Goal: Complete application form: Complete application form

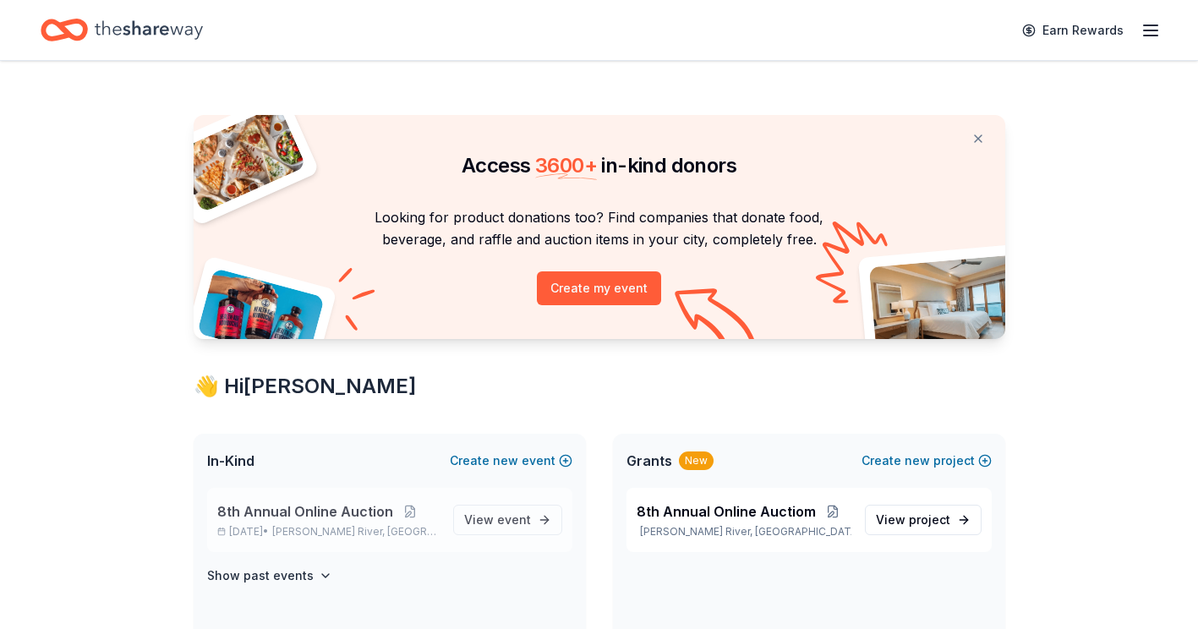
click at [323, 512] on span "8th Annual Online Auction" at bounding box center [305, 511] width 176 height 20
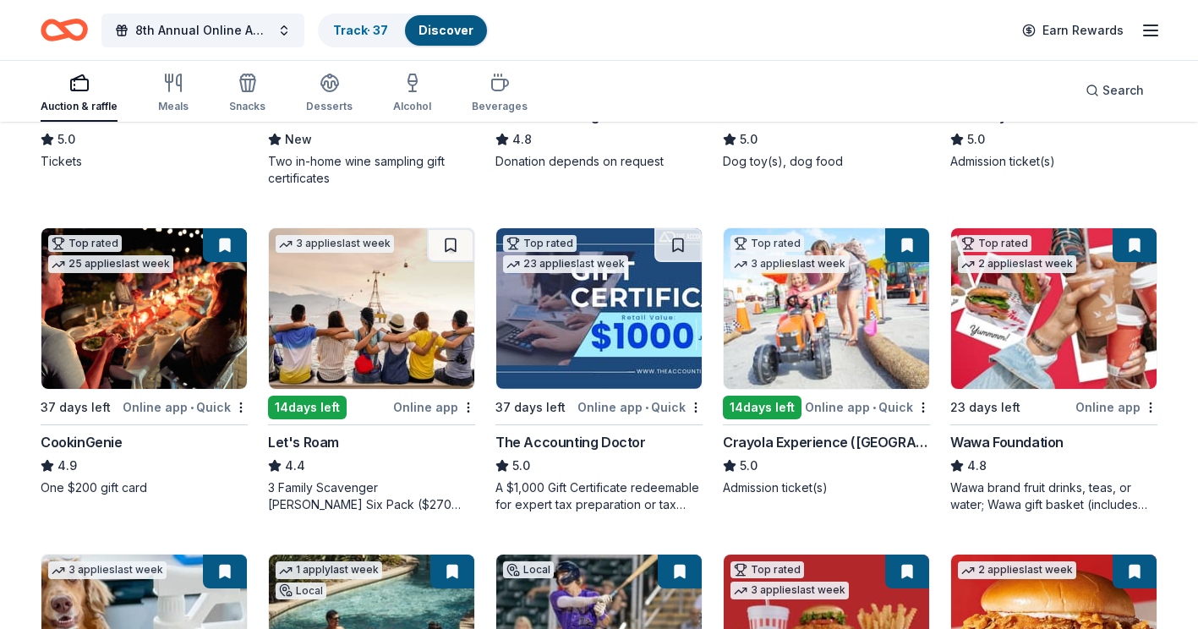
scroll to position [423, 0]
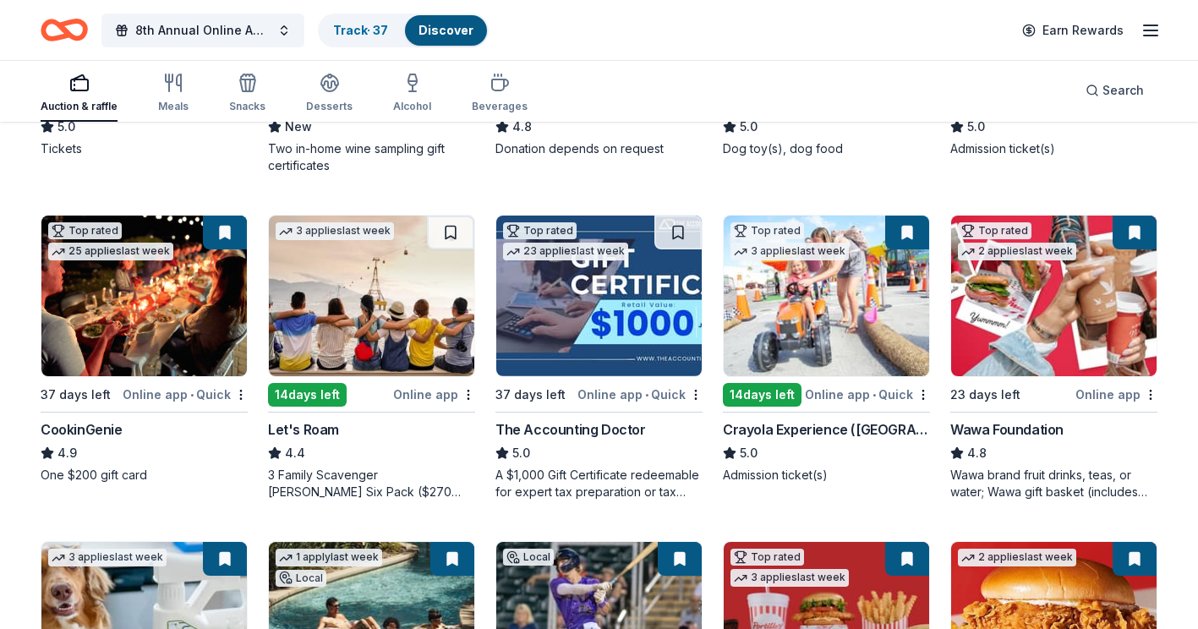
click at [581, 428] on div "The Accounting Doctor" at bounding box center [570, 429] width 150 height 20
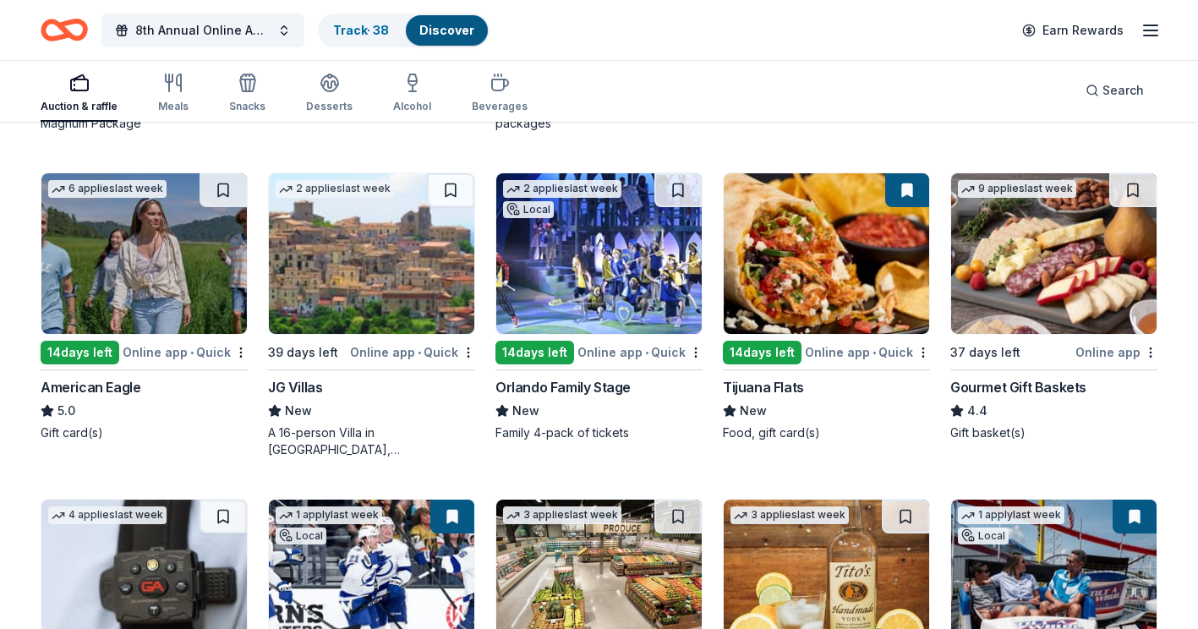
scroll to position [2181, 0]
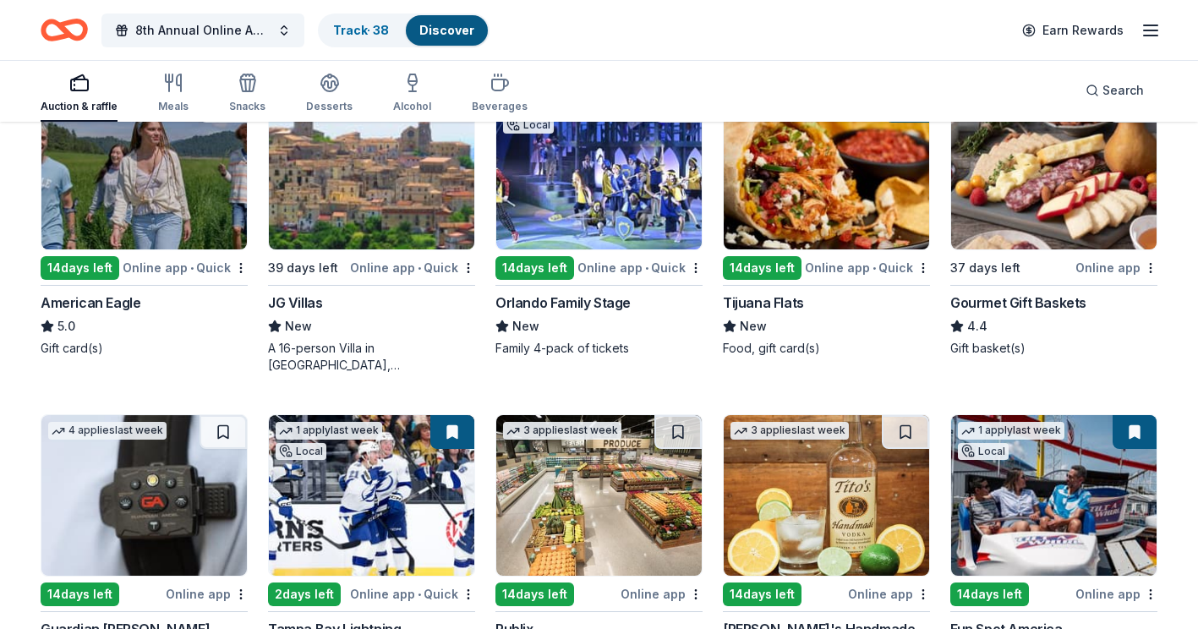
click at [1031, 298] on div "Gourmet Gift Baskets" at bounding box center [1018, 302] width 136 height 20
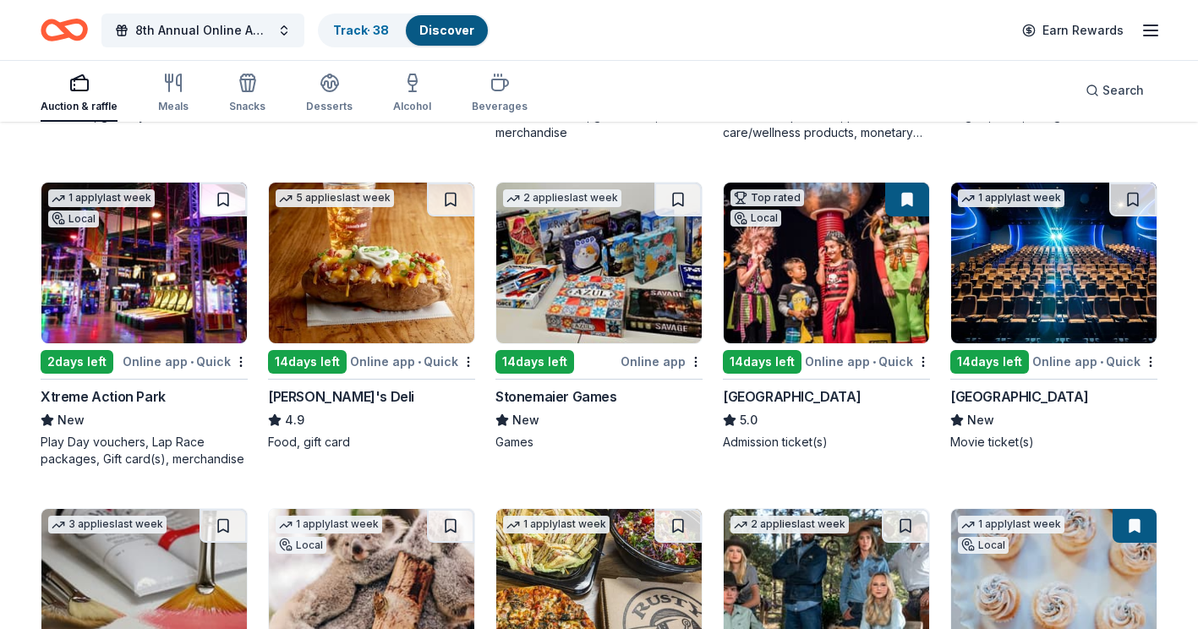
scroll to position [4041, 0]
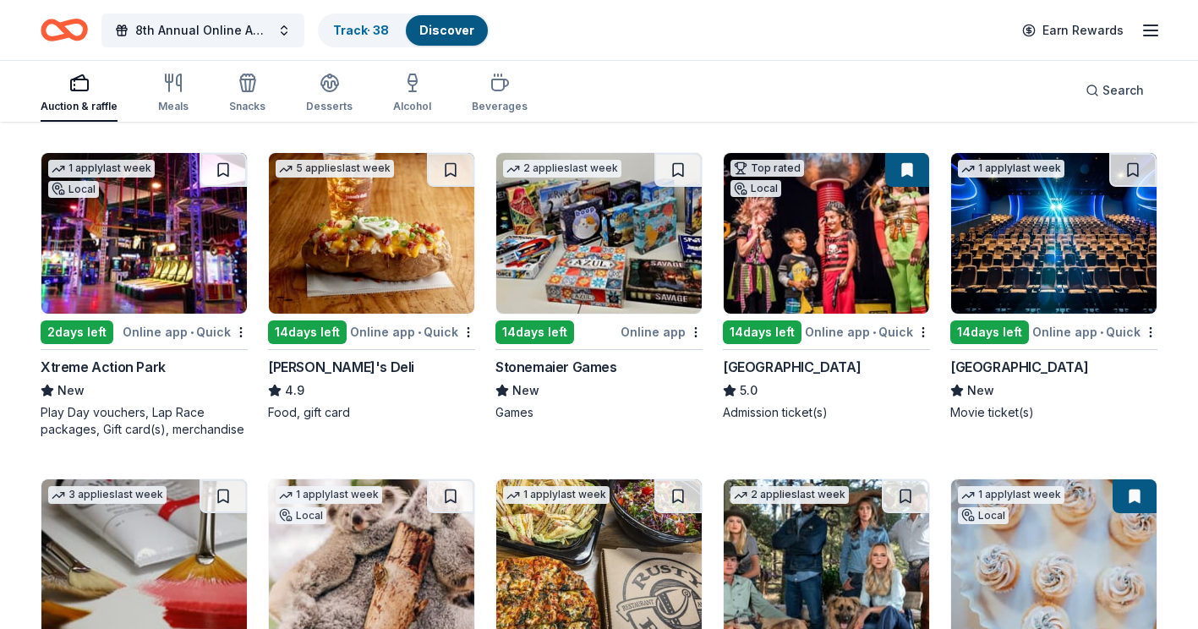
click at [352, 273] on img at bounding box center [371, 233] width 205 height 161
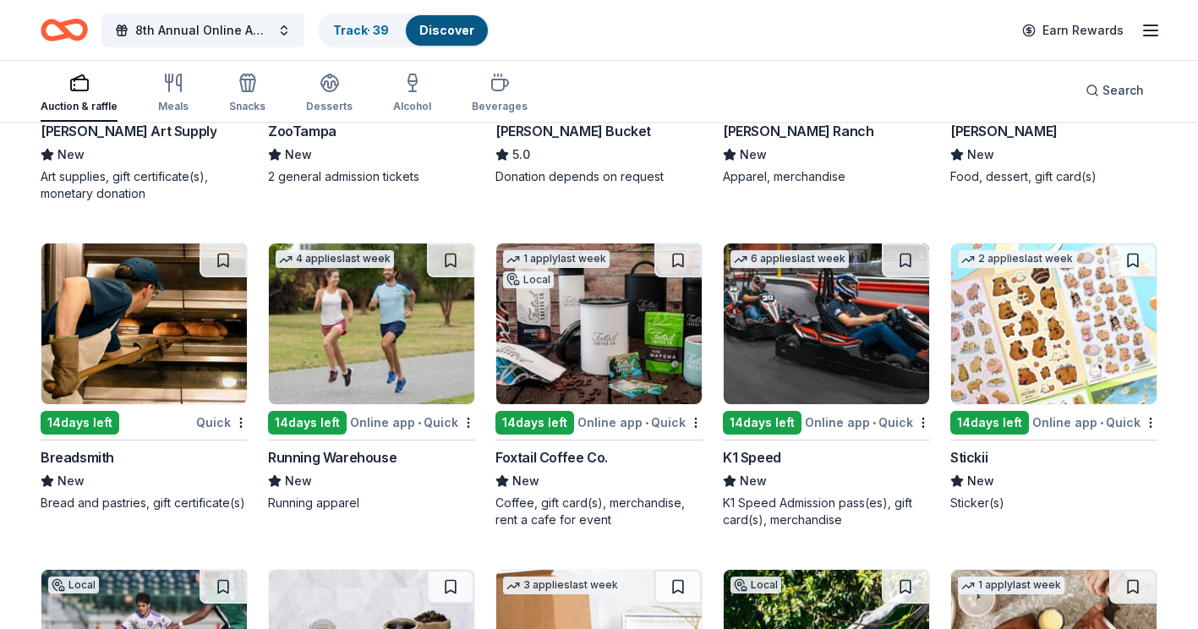
scroll to position [4632, 0]
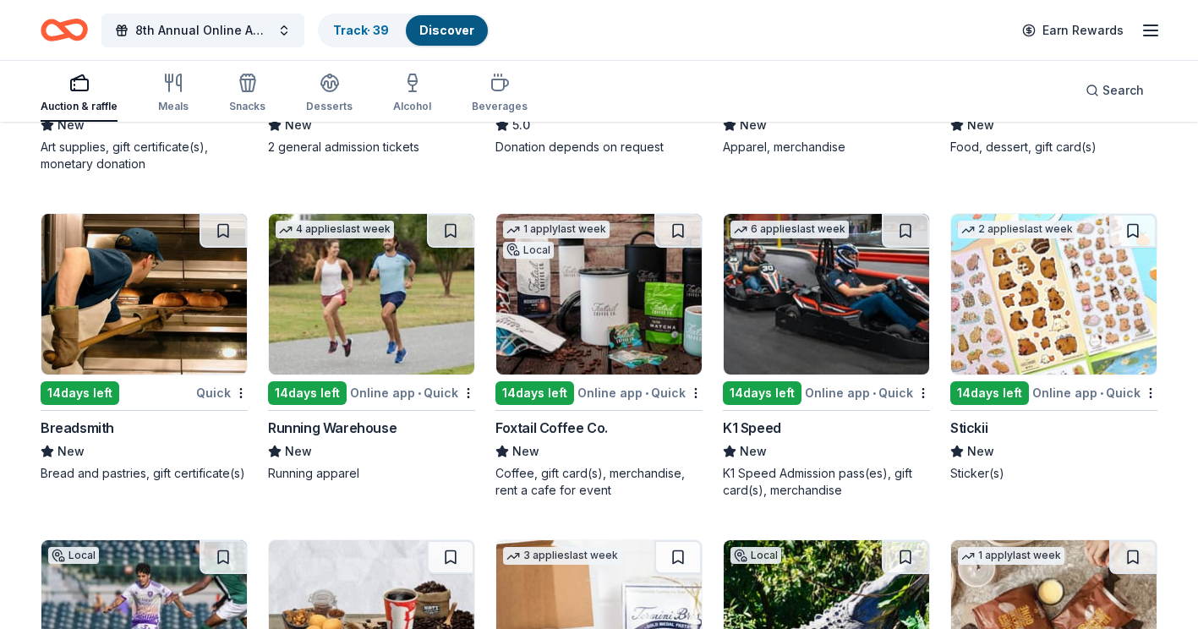
click at [134, 296] on img at bounding box center [143, 294] width 205 height 161
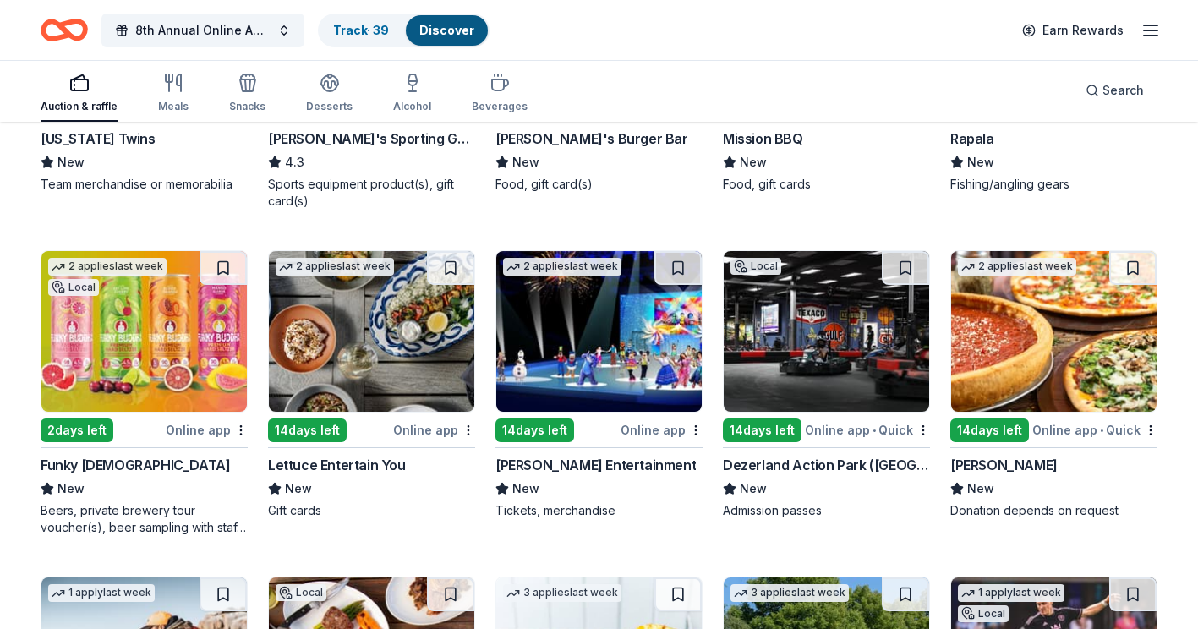
scroll to position [5985, 0]
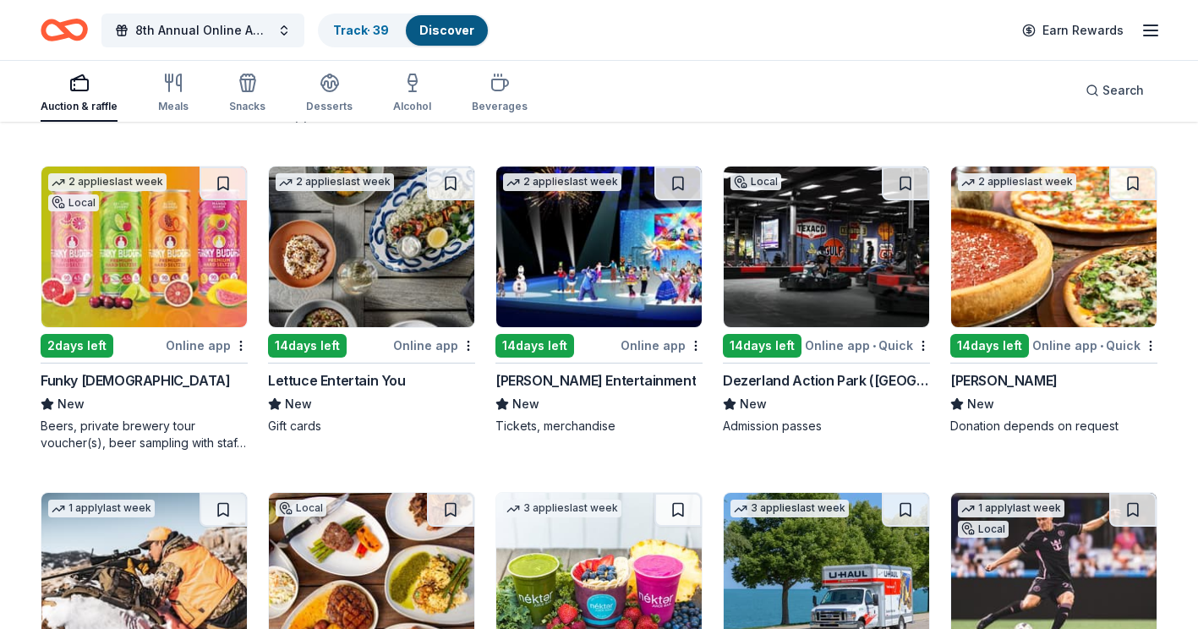
click at [624, 248] on img at bounding box center [598, 247] width 205 height 161
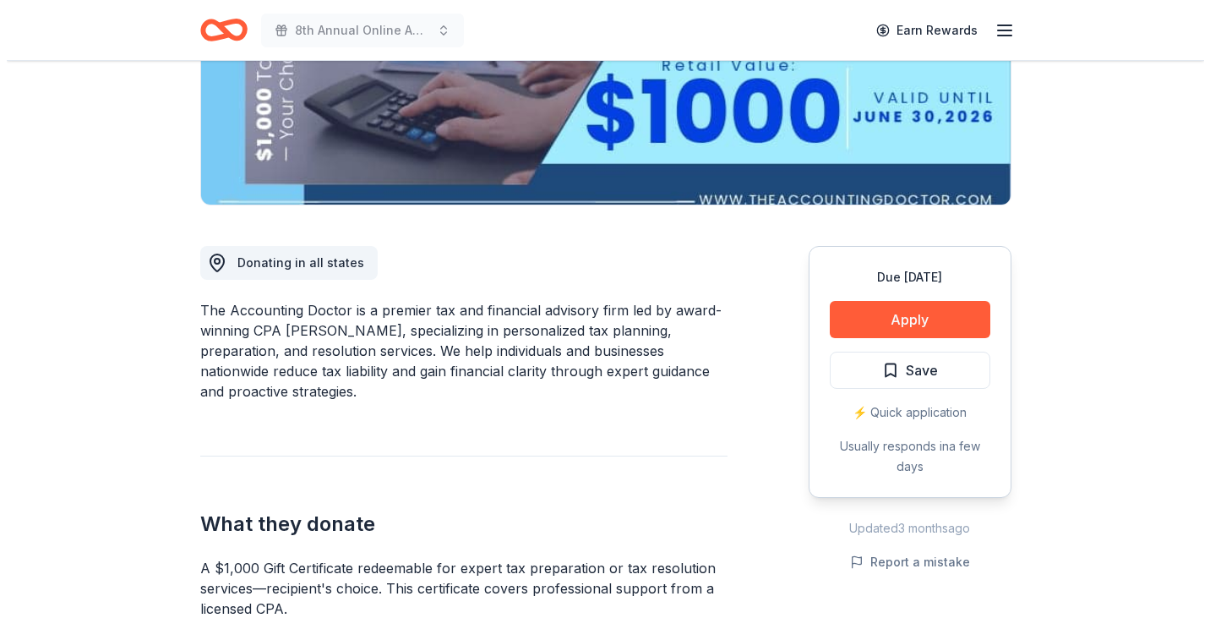
scroll to position [338, 0]
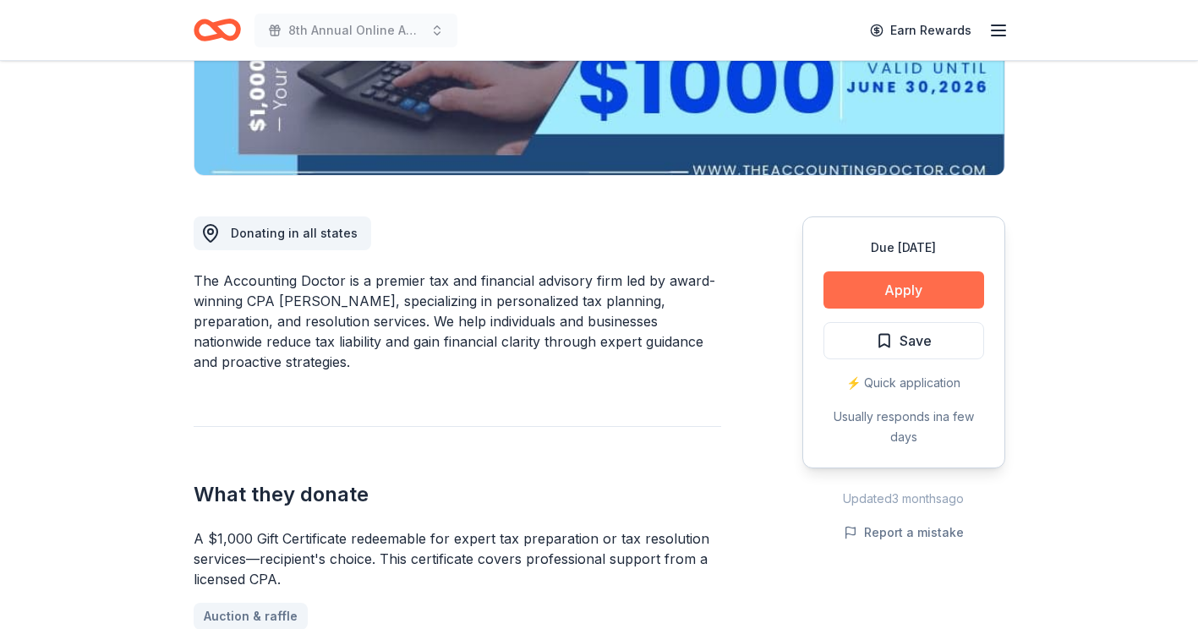
click at [893, 282] on button "Apply" at bounding box center [903, 289] width 161 height 37
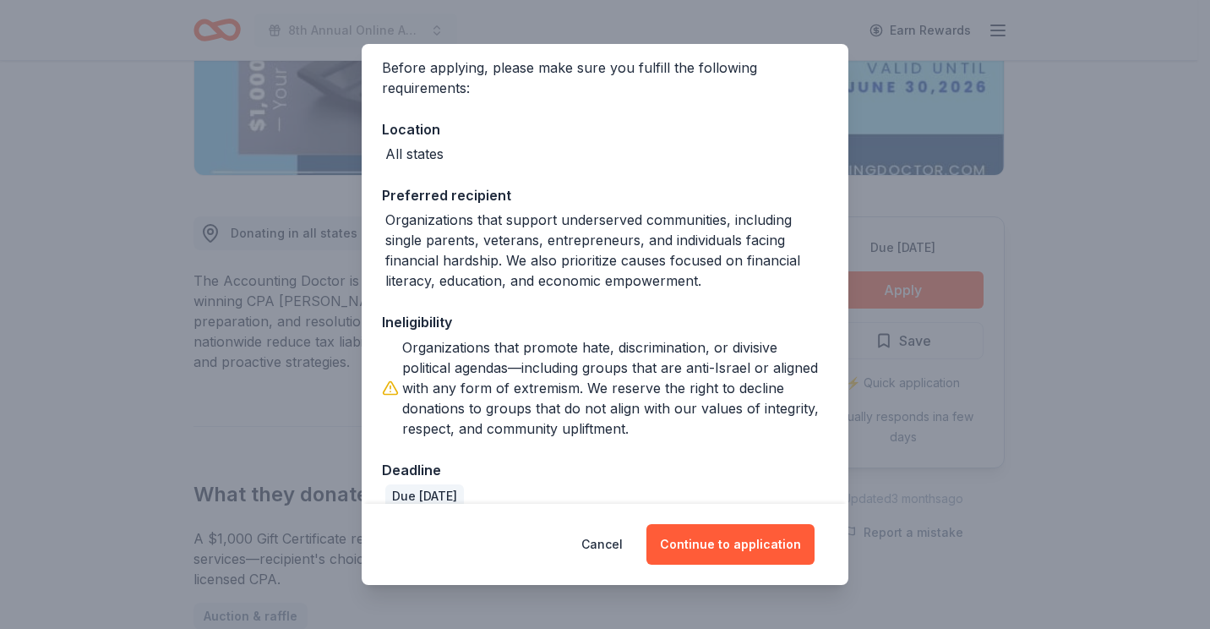
scroll to position [154, 0]
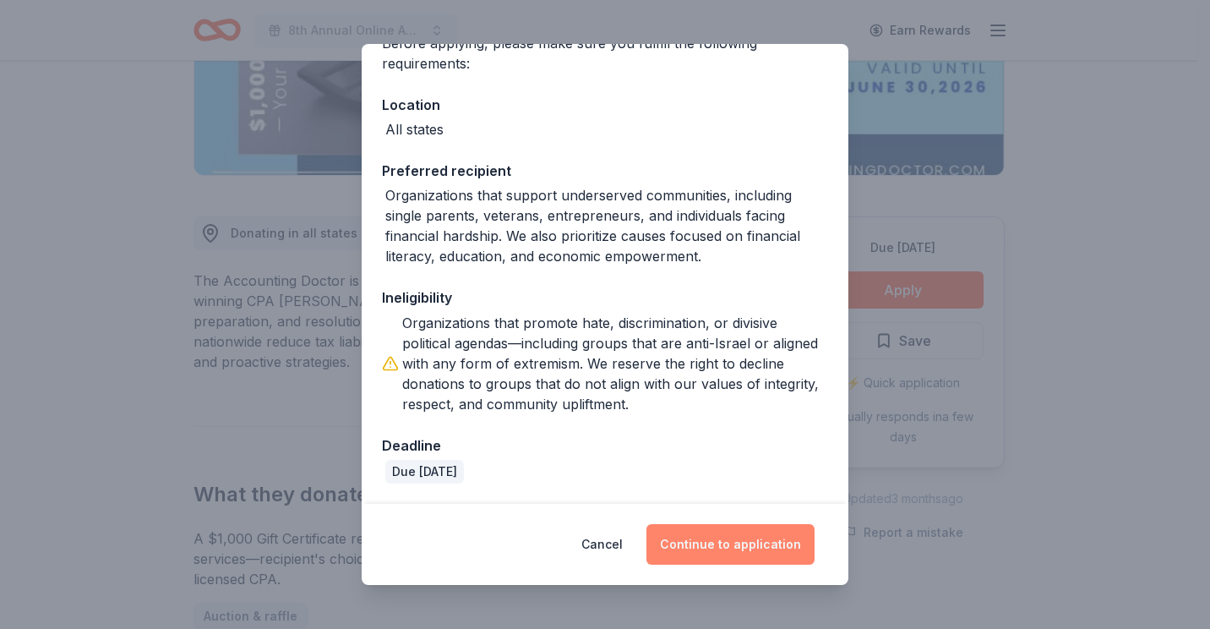
click at [715, 540] on button "Continue to application" at bounding box center [731, 544] width 168 height 41
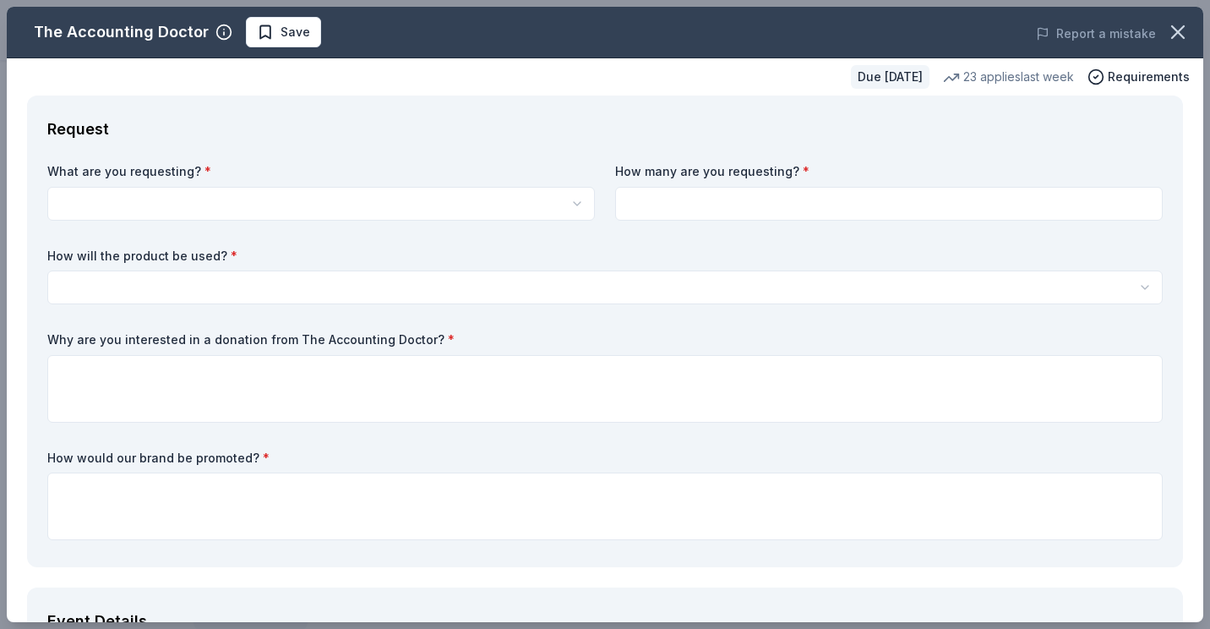
scroll to position [0, 0]
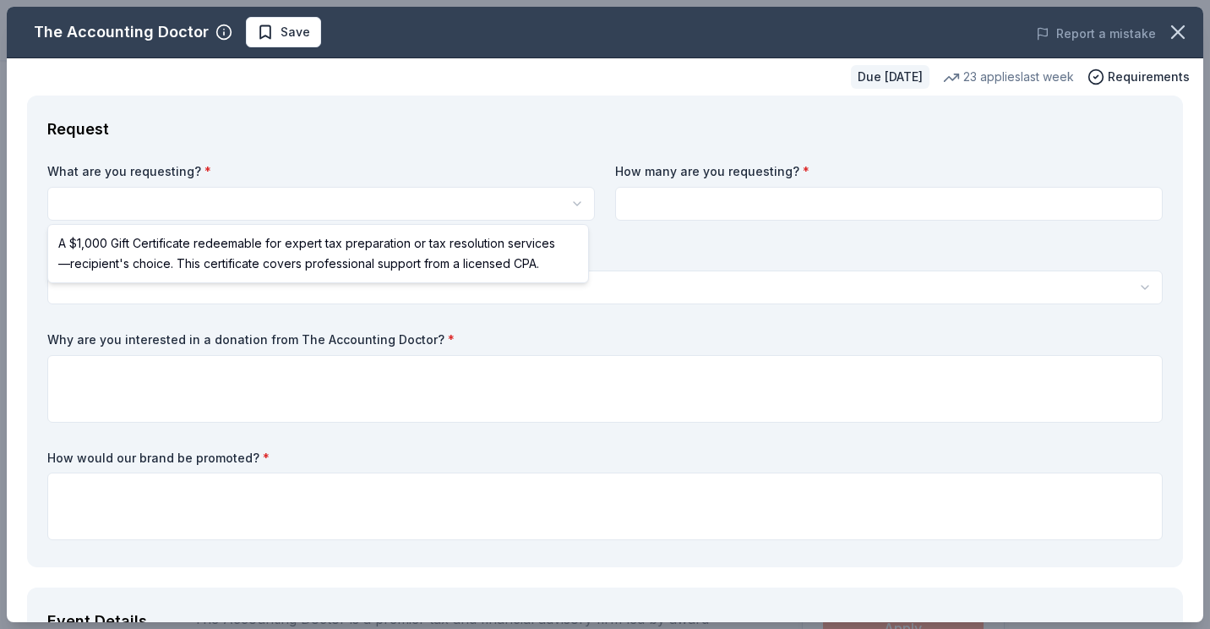
click at [233, 200] on html "8th Annual Online Auction Save Apply Due in 37 days Share The Accounting Doctor…" at bounding box center [605, 314] width 1210 height 629
select select "A $1,000 Gift Certificate redeemable for expert tax preparation or tax resoluti…"
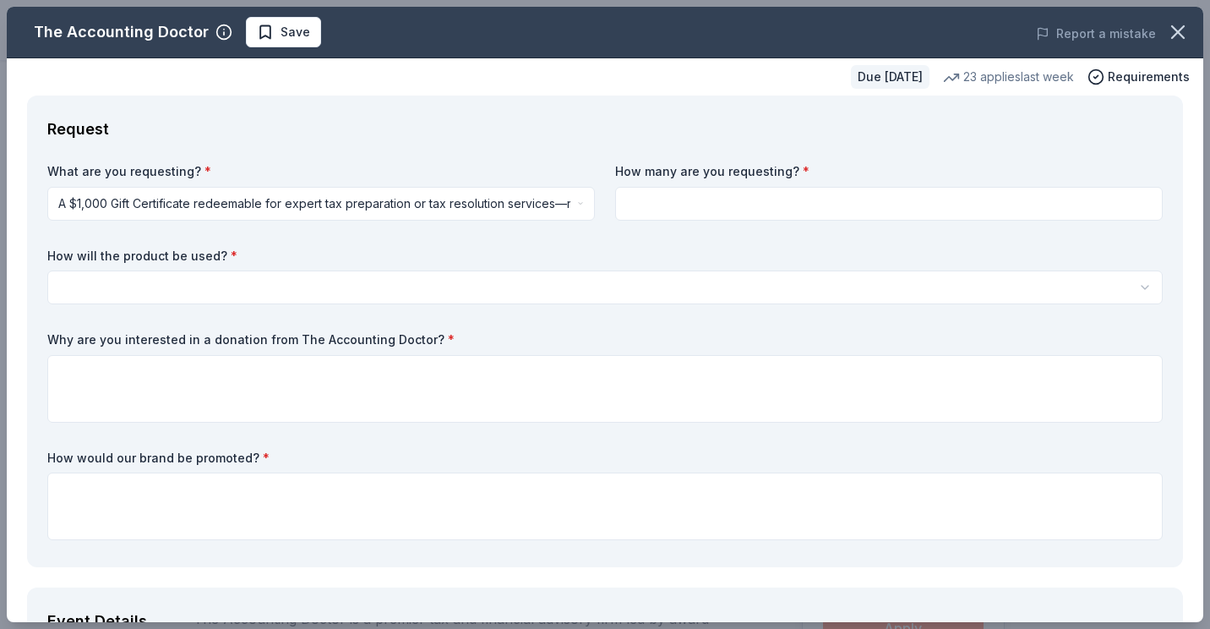
click at [639, 194] on input at bounding box center [889, 204] width 548 height 34
type input "1"
click at [410, 283] on html "8th Annual Online Auction Save Apply Due in 37 days Share The Accounting Doctor…" at bounding box center [605, 314] width 1210 height 629
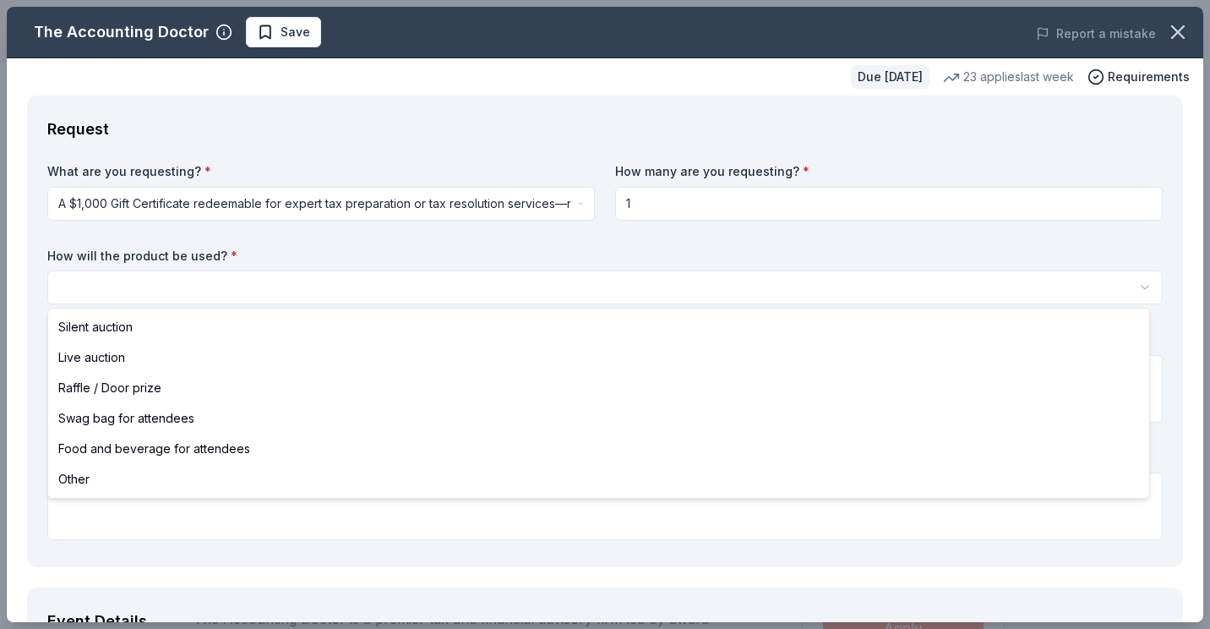
select select "other"
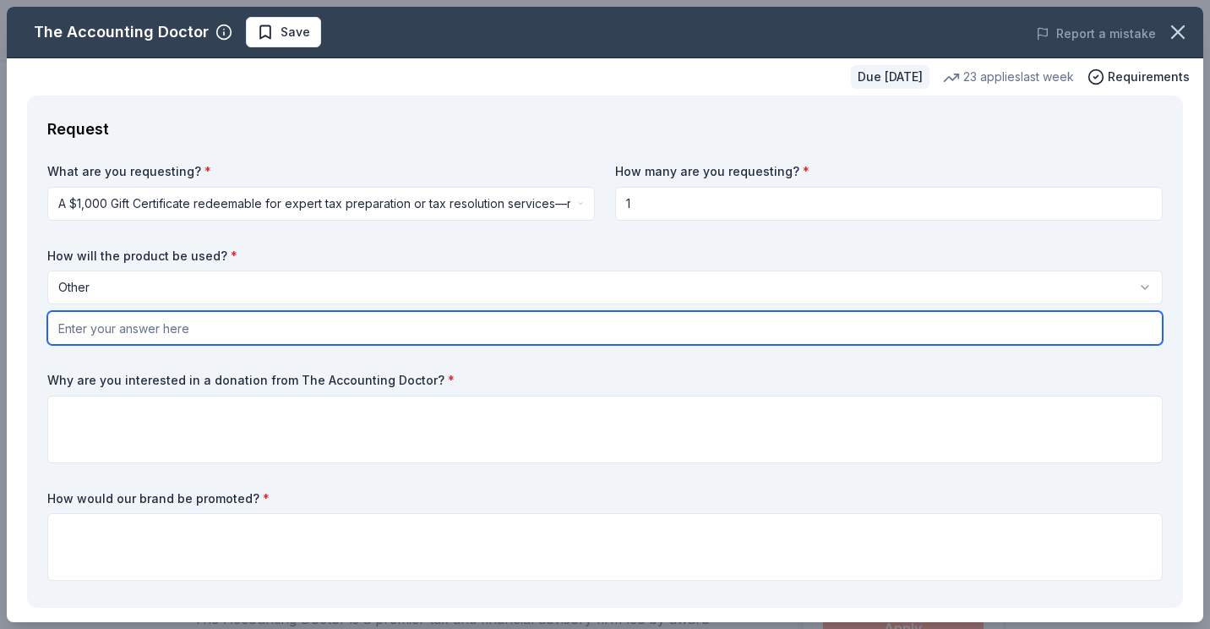
click at [170, 331] on input "text" at bounding box center [605, 328] width 1116 height 34
type input "Online Auction"
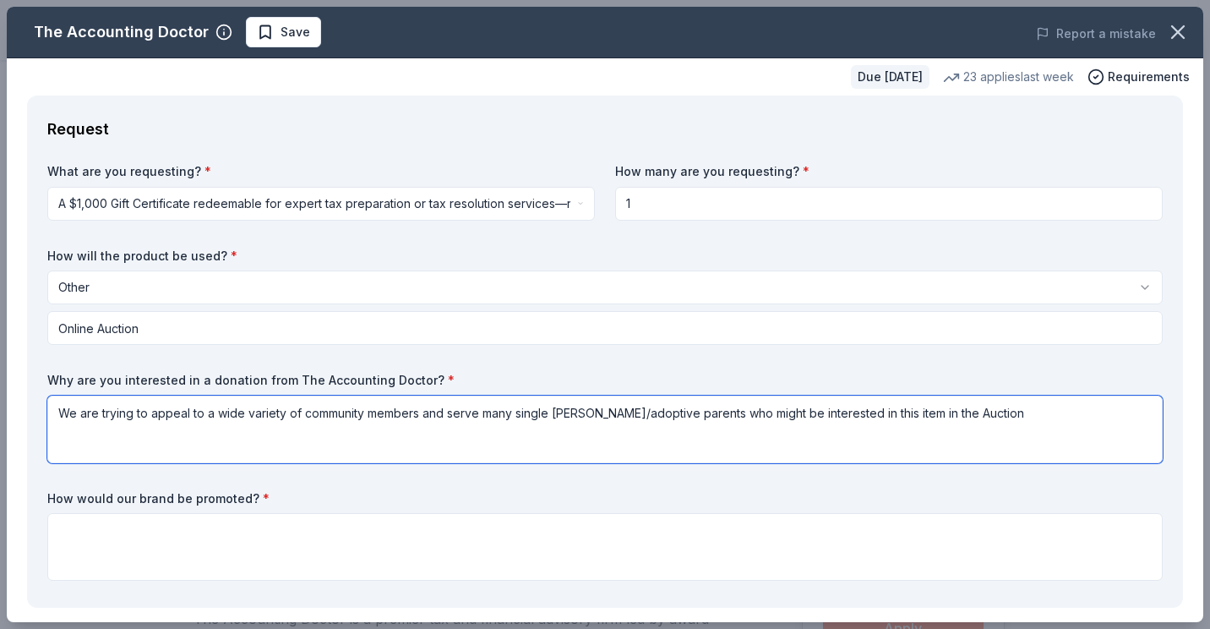
type textarea "We are trying to appeal to a wide variety of community members and serve many s…"
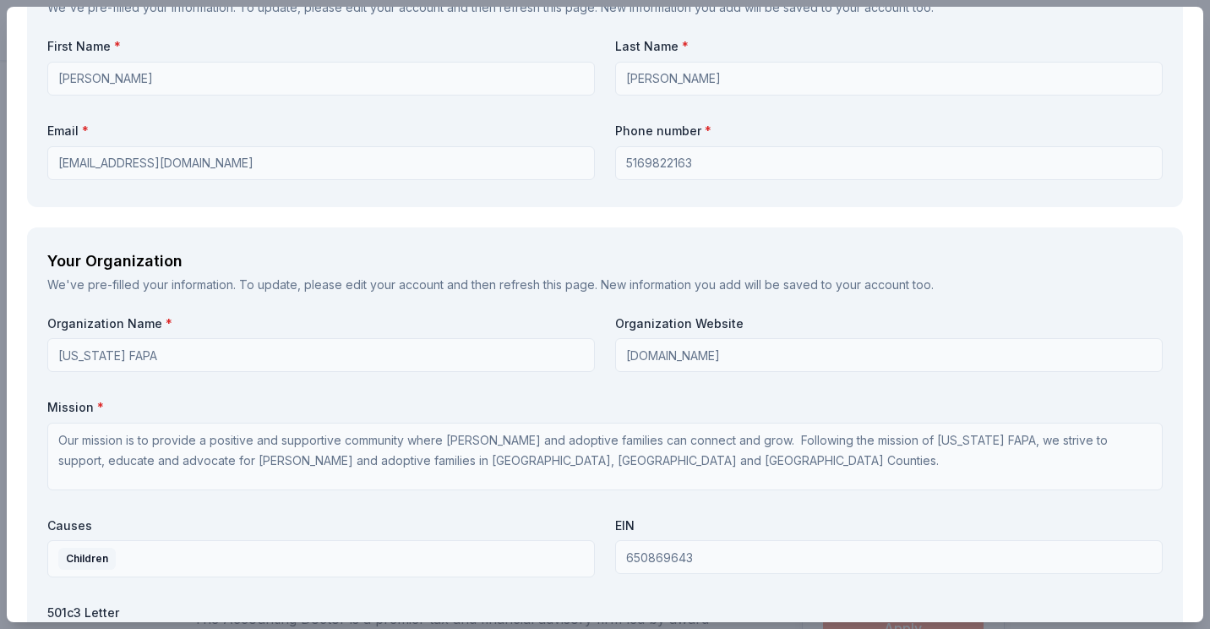
scroll to position [1268, 0]
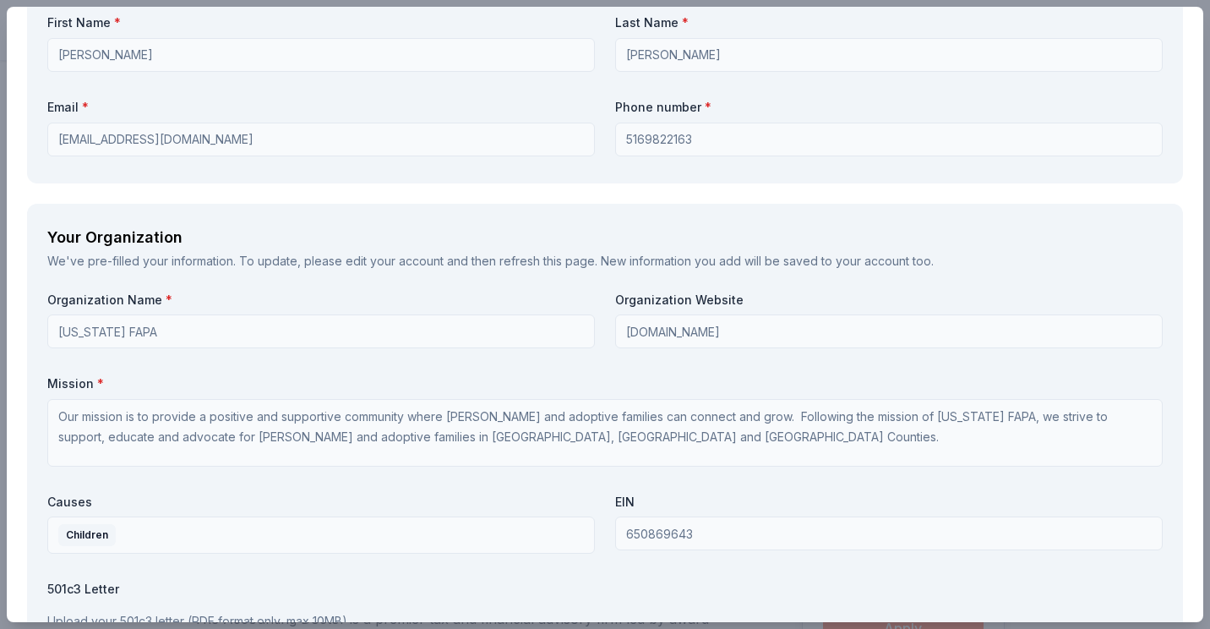
type textarea "Logo and organization name included on Auction item listing, recognition on soc…"
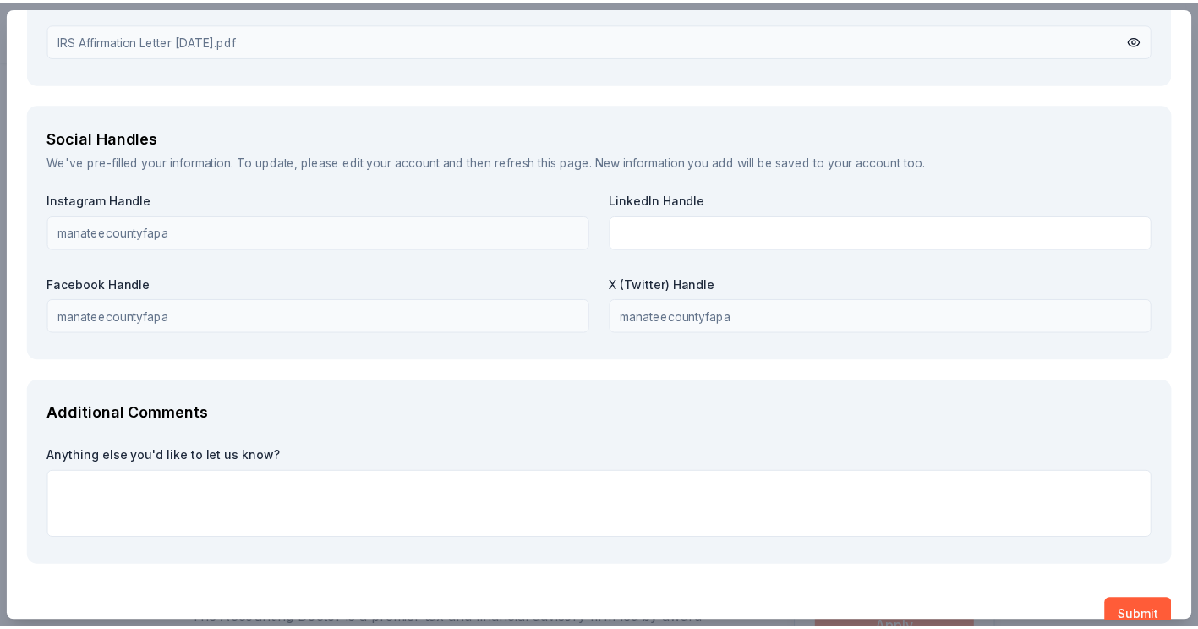
scroll to position [1922, 0]
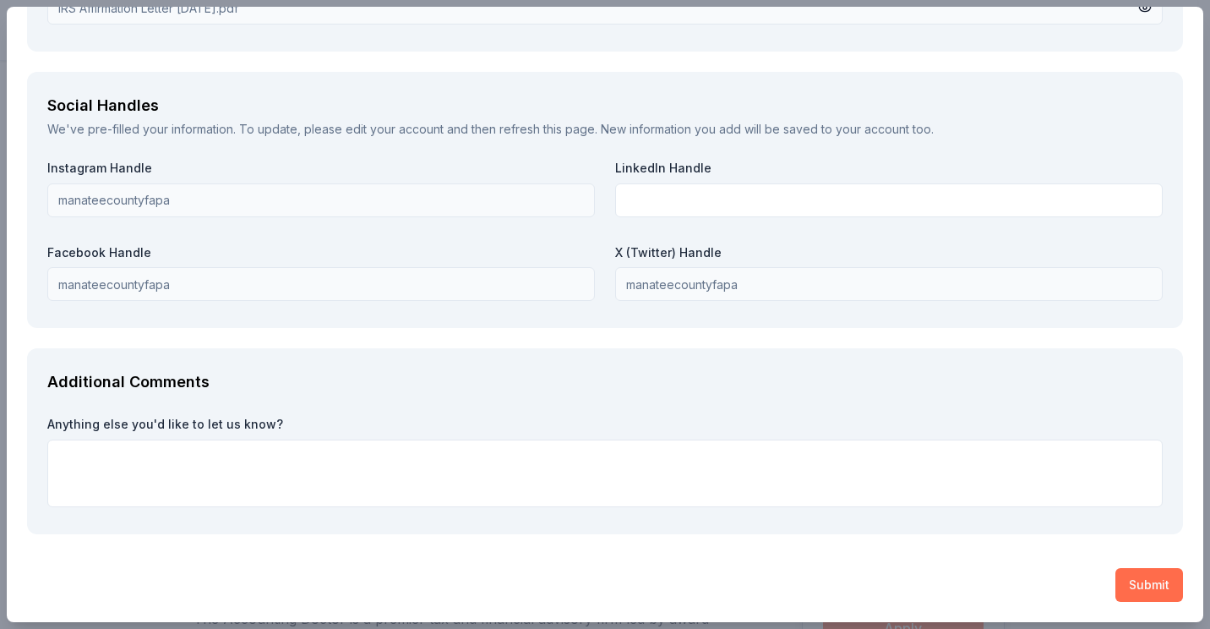
click at [1136, 591] on button "Submit" at bounding box center [1150, 585] width 68 height 34
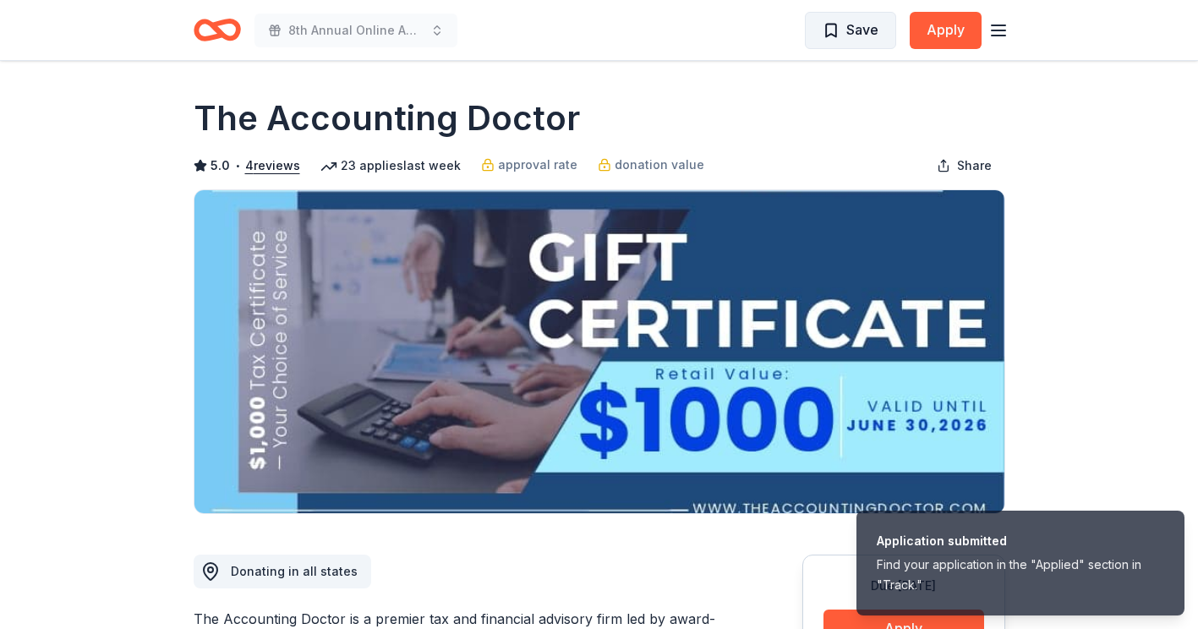
click at [850, 30] on span "Save" at bounding box center [862, 30] width 32 height 22
click at [830, 31] on span "Save" at bounding box center [850, 30] width 56 height 22
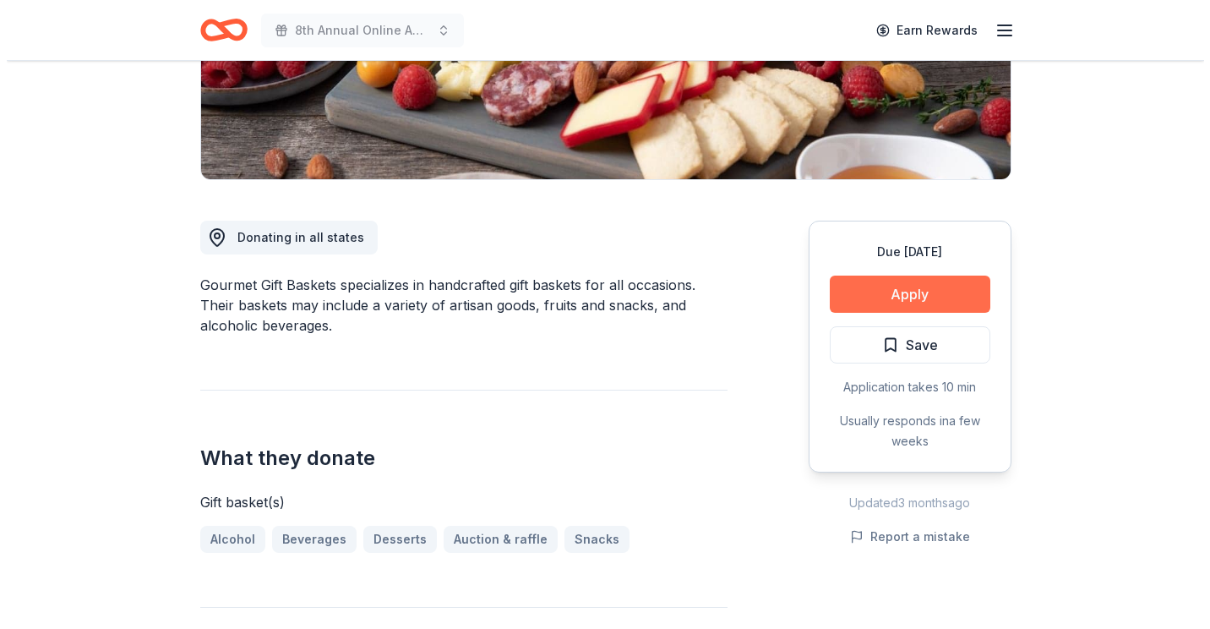
scroll to position [338, 0]
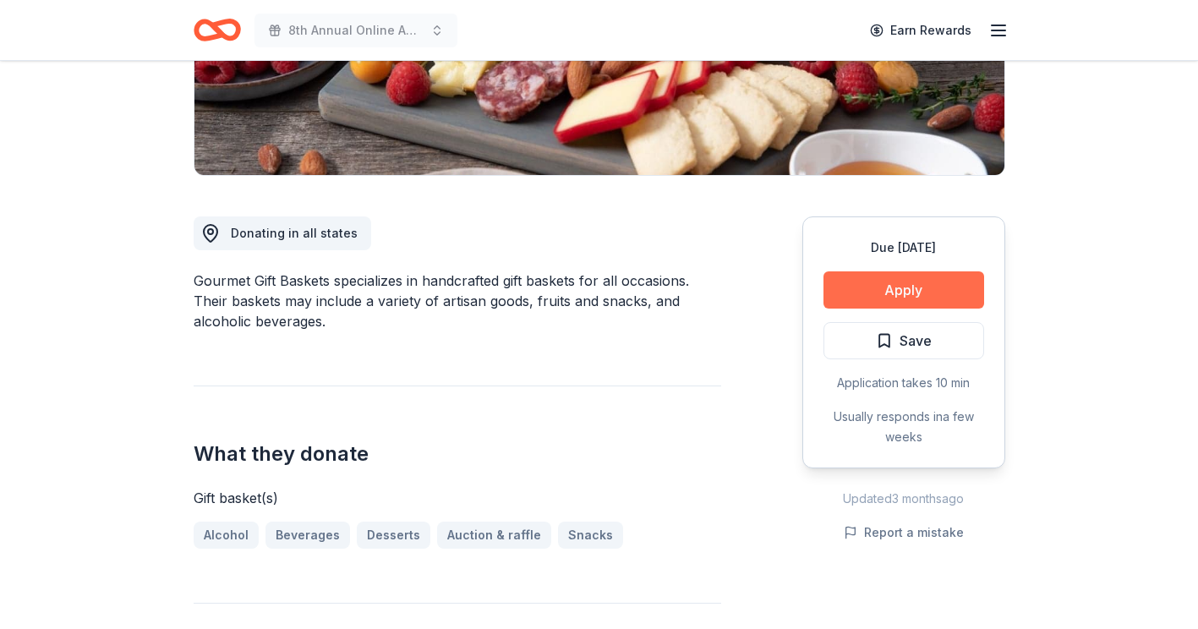
click at [913, 292] on button "Apply" at bounding box center [903, 289] width 161 height 37
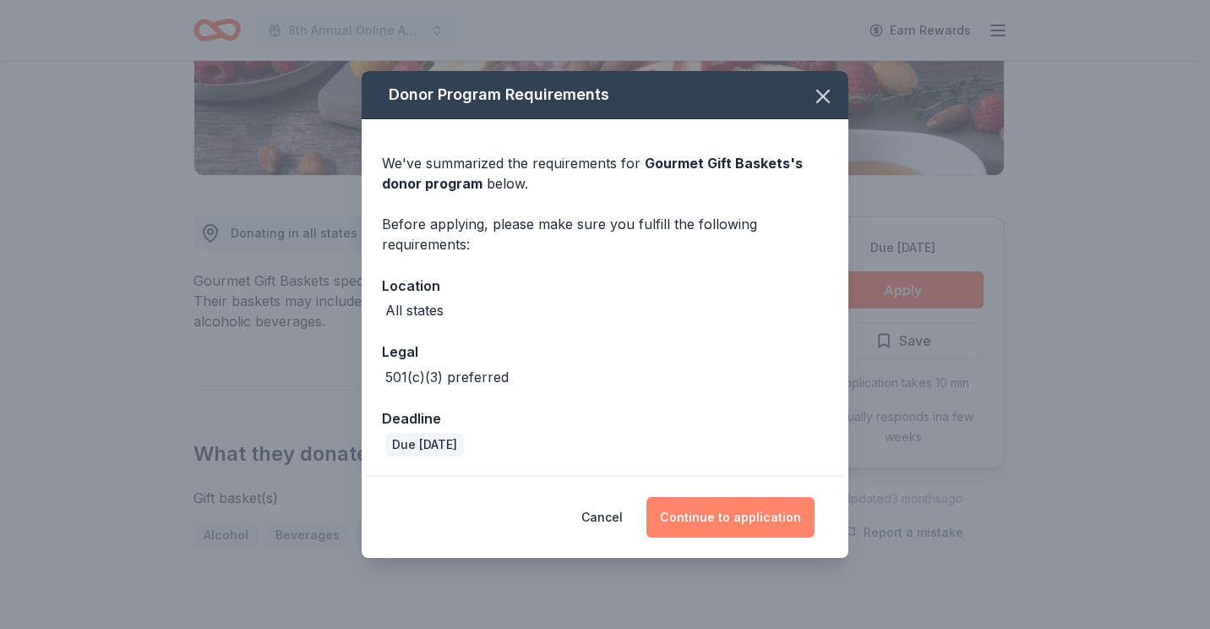
click at [773, 515] on button "Continue to application" at bounding box center [731, 517] width 168 height 41
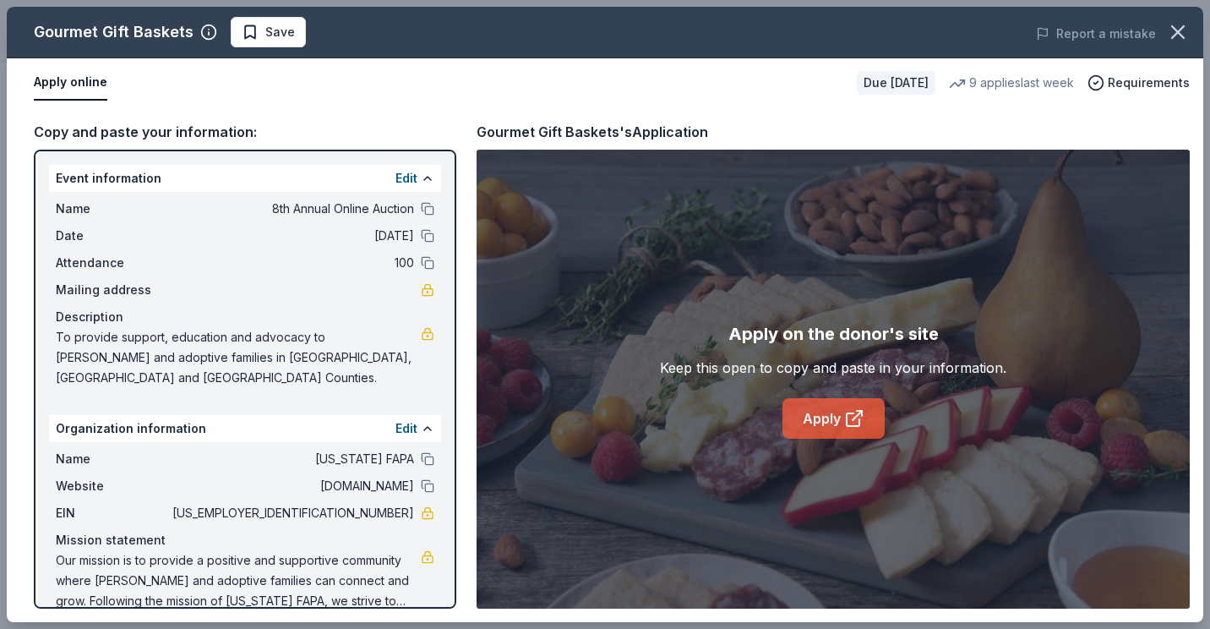
click at [839, 421] on link "Apply" at bounding box center [834, 418] width 102 height 41
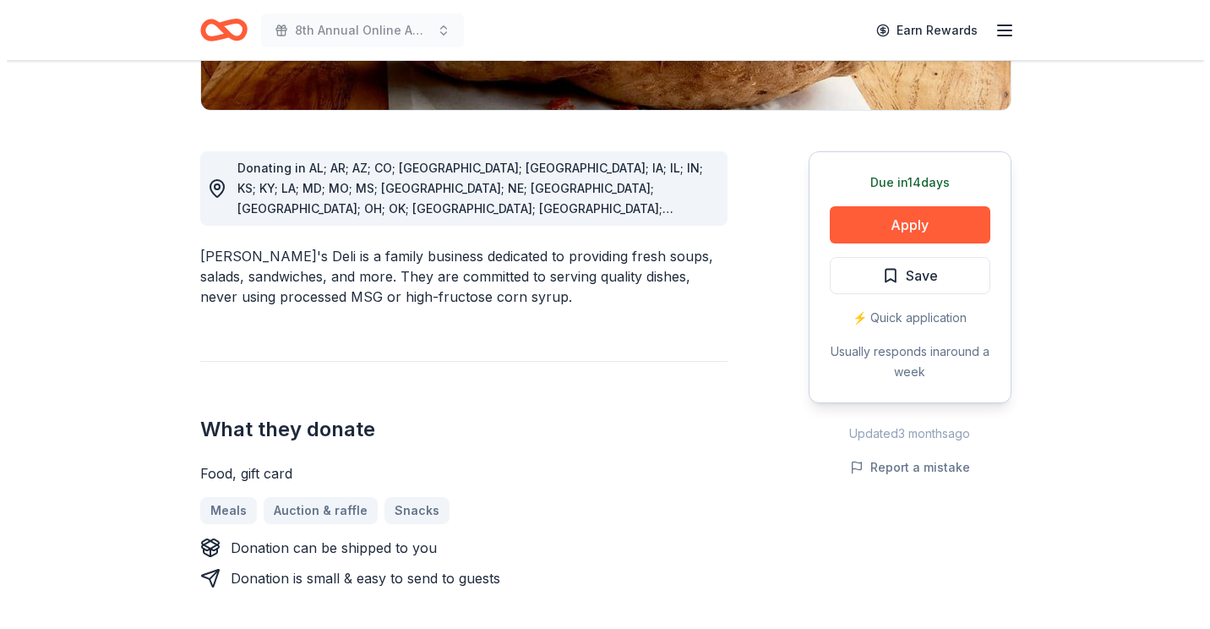
scroll to position [423, 0]
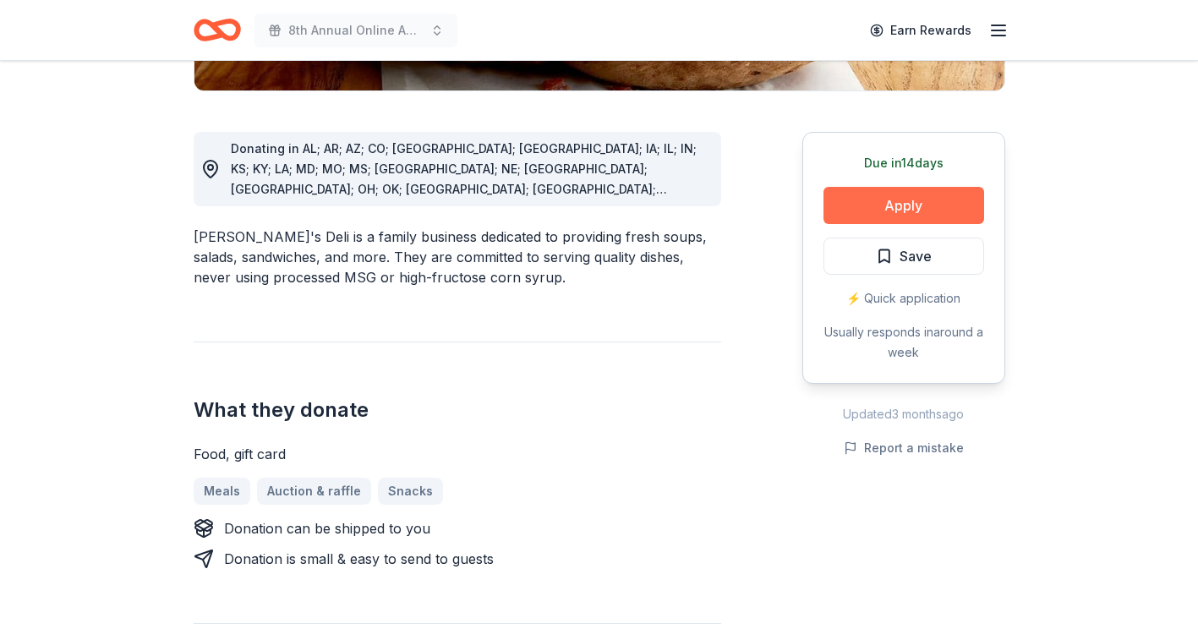
click at [877, 212] on button "Apply" at bounding box center [903, 205] width 161 height 37
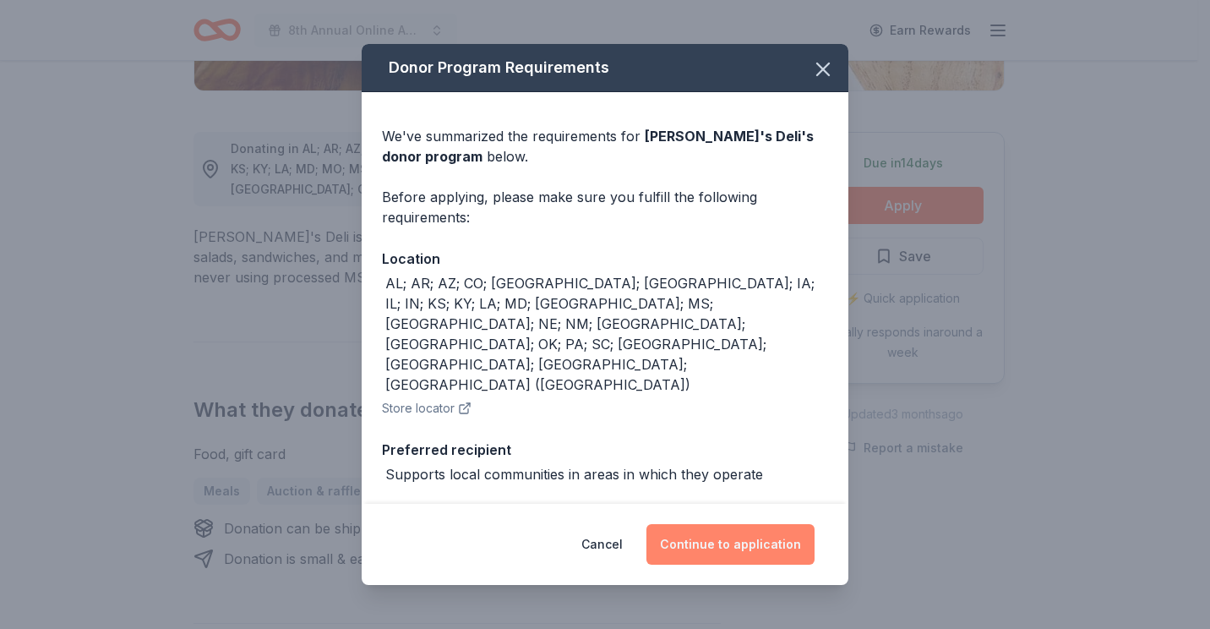
click at [718, 547] on button "Continue to application" at bounding box center [731, 544] width 168 height 41
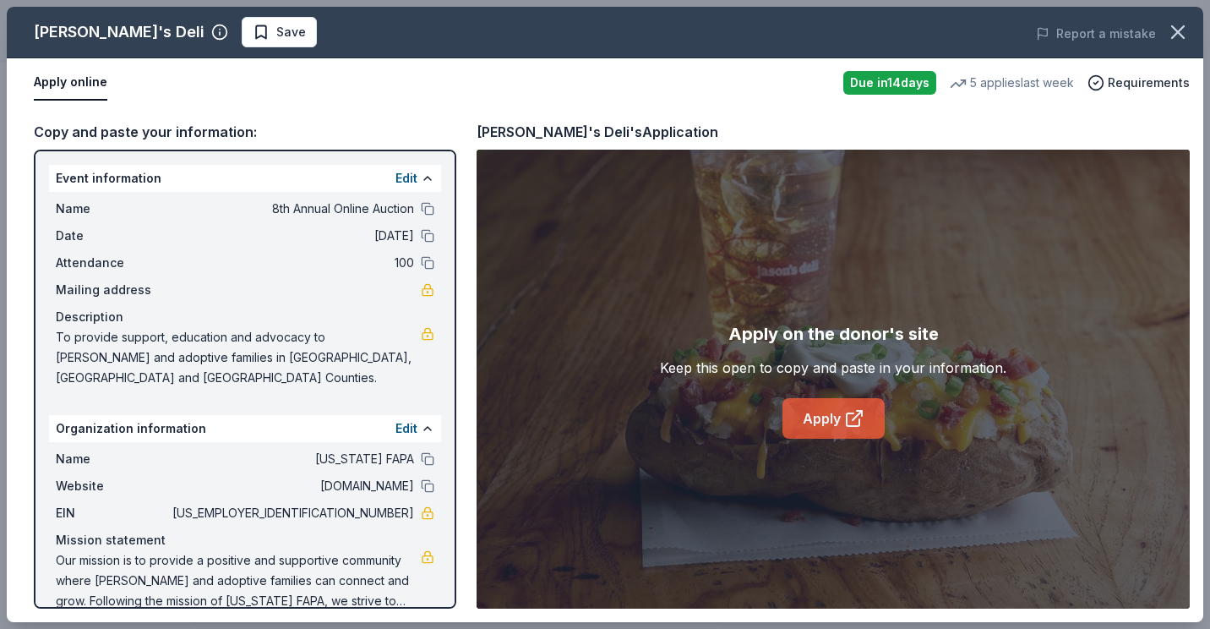
click at [828, 415] on link "Apply" at bounding box center [834, 418] width 102 height 41
click at [253, 27] on span "Save" at bounding box center [279, 32] width 53 height 20
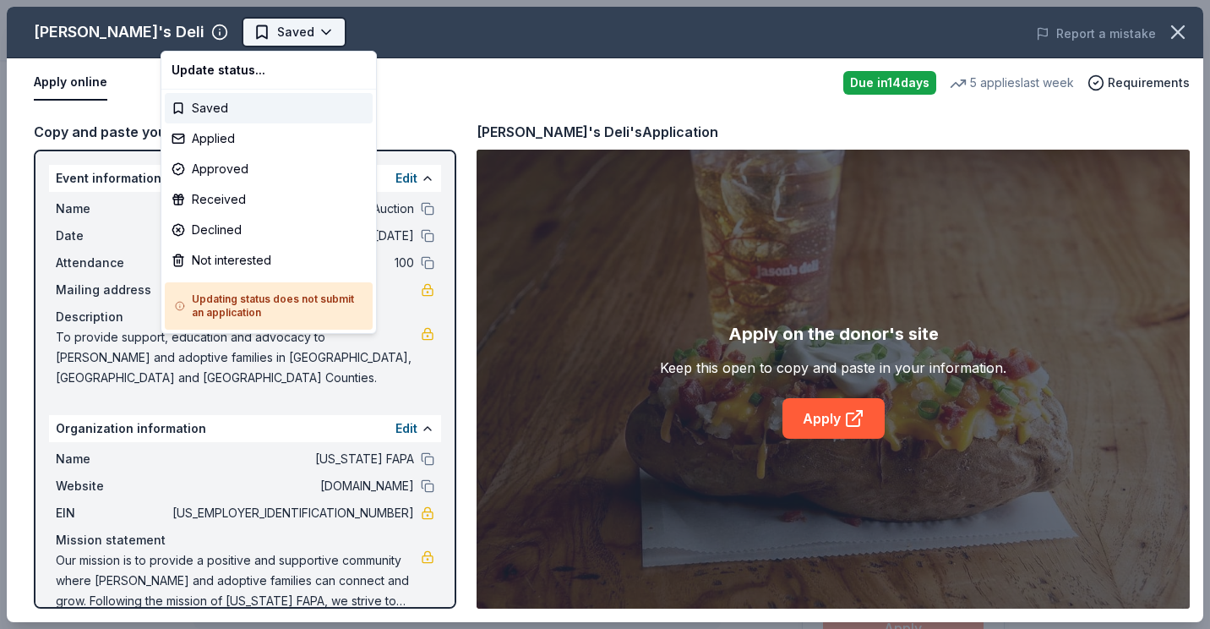
scroll to position [0, 0]
click at [243, 30] on html "8th Annual Online Auction Saved Apply Due in 14 days Share Jason's Deli 4.9 • 8…" at bounding box center [605, 314] width 1210 height 629
click at [224, 137] on div "Applied" at bounding box center [269, 138] width 208 height 30
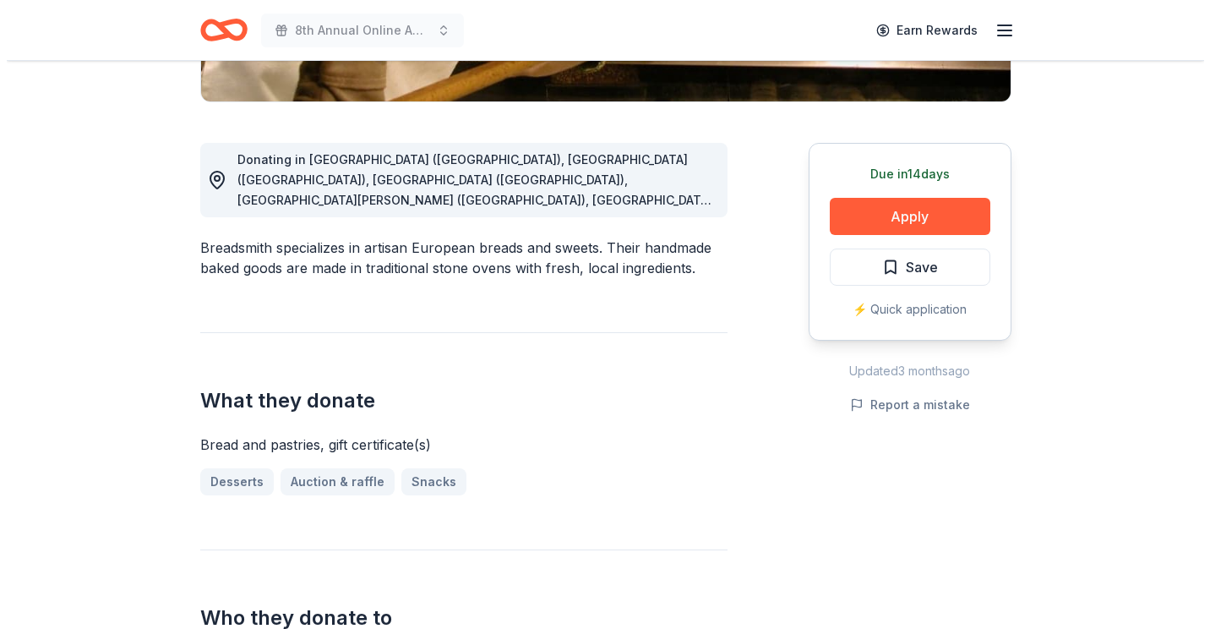
scroll to position [423, 0]
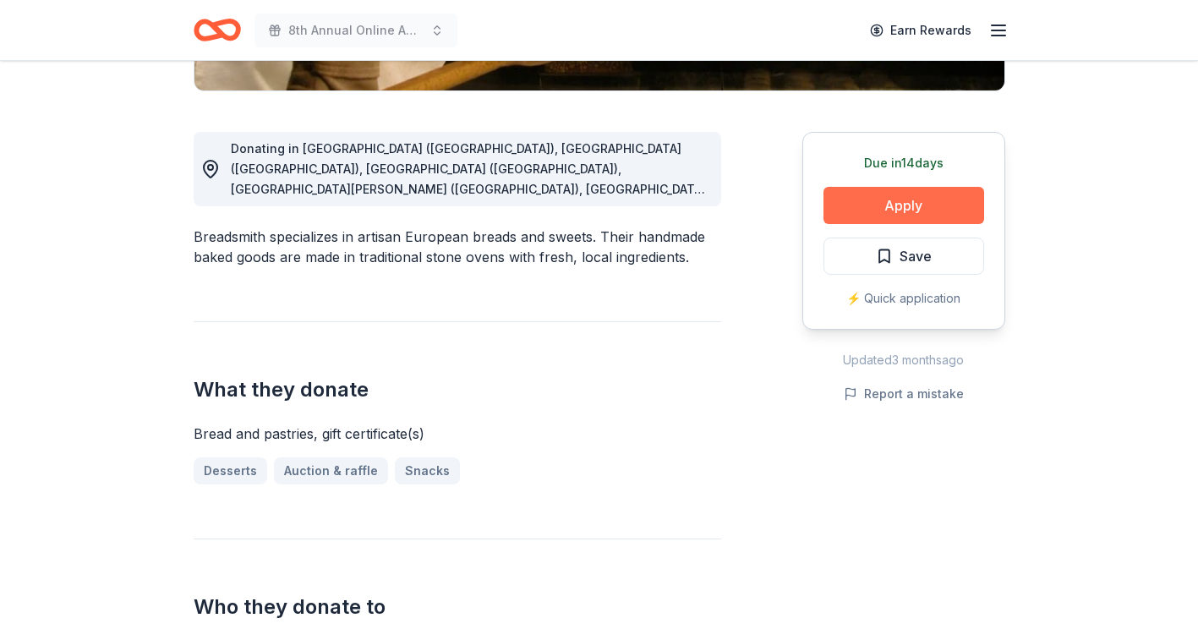
click at [900, 200] on button "Apply" at bounding box center [903, 205] width 161 height 37
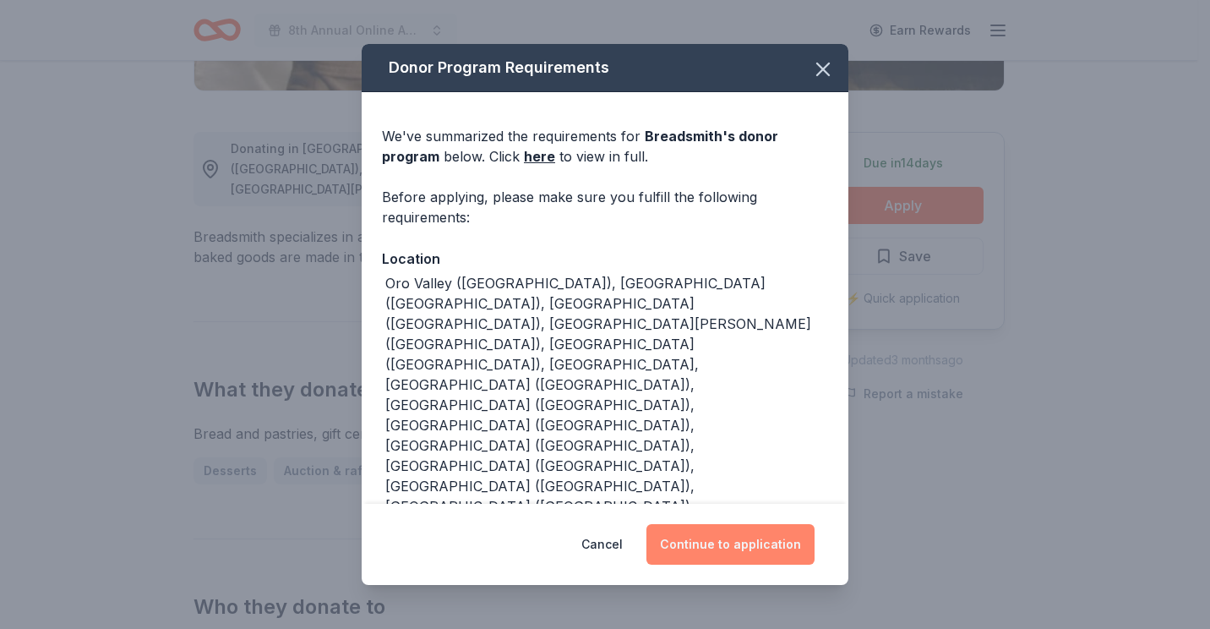
click at [745, 549] on button "Continue to application" at bounding box center [731, 544] width 168 height 41
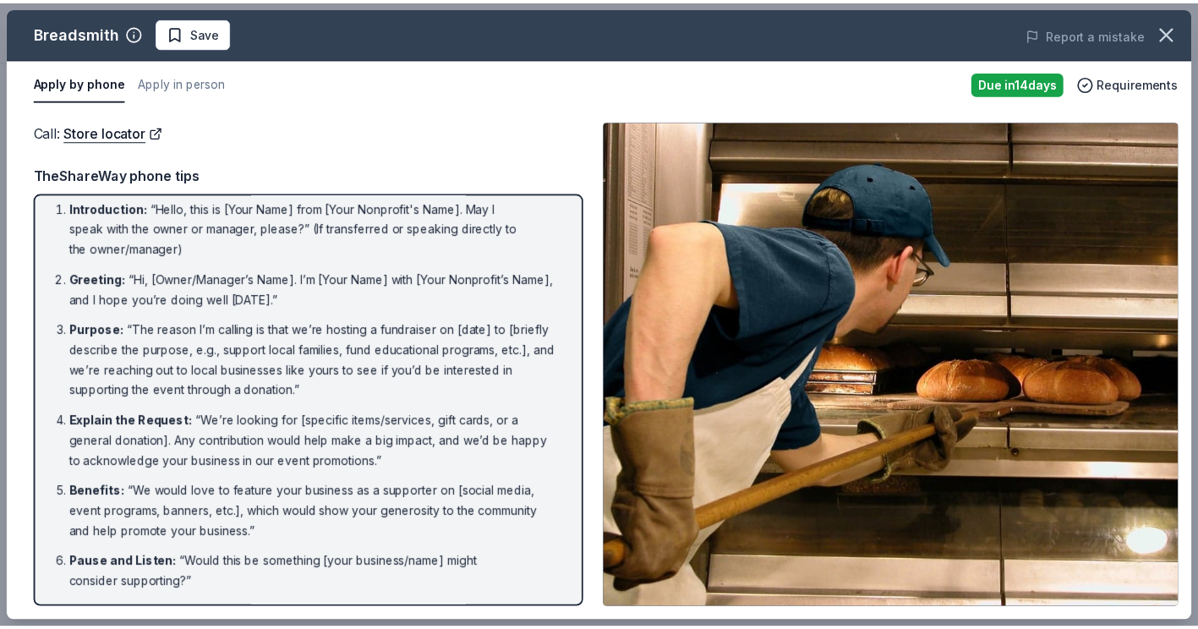
scroll to position [0, 0]
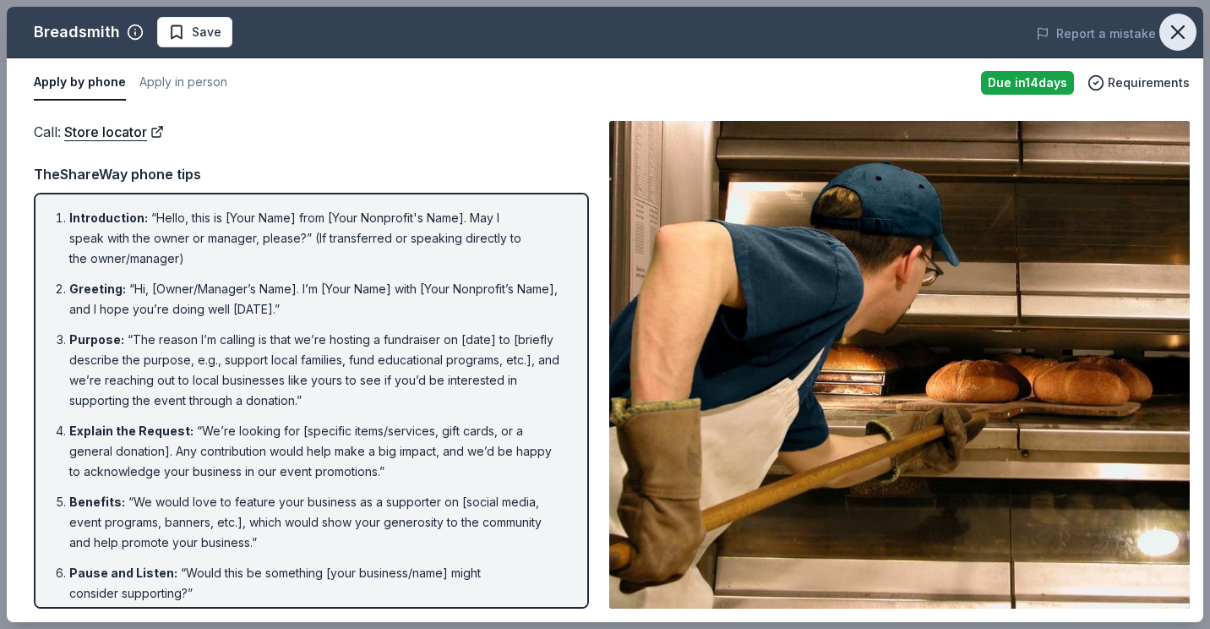
click at [1173, 35] on icon "button" at bounding box center [1179, 32] width 24 height 24
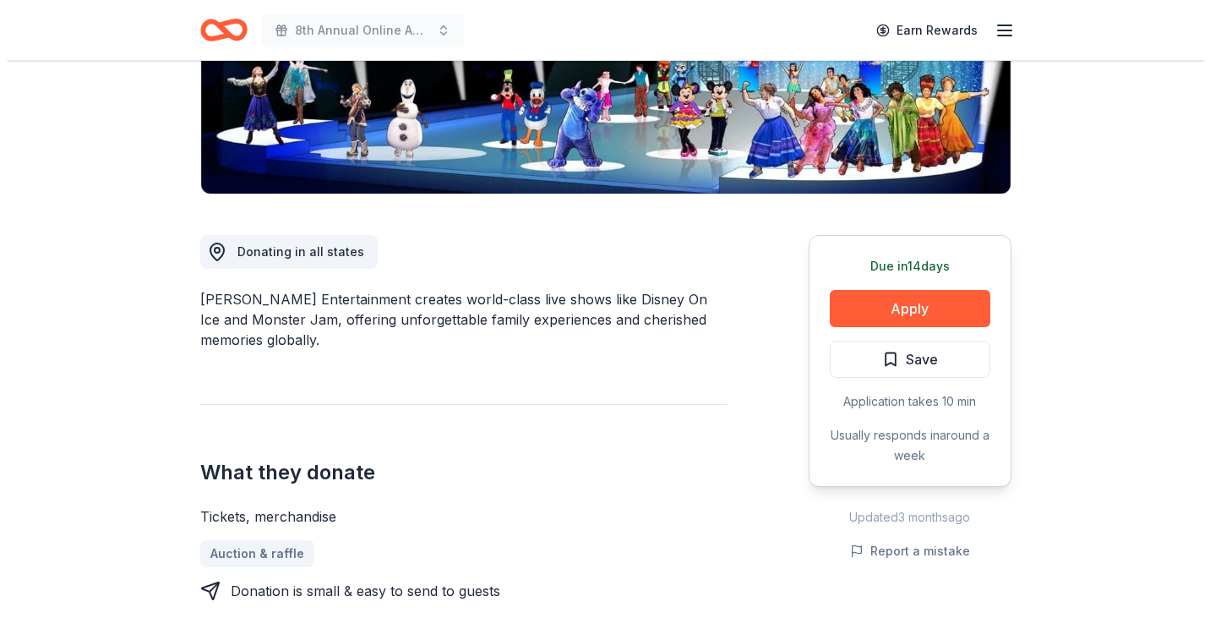
scroll to position [338, 0]
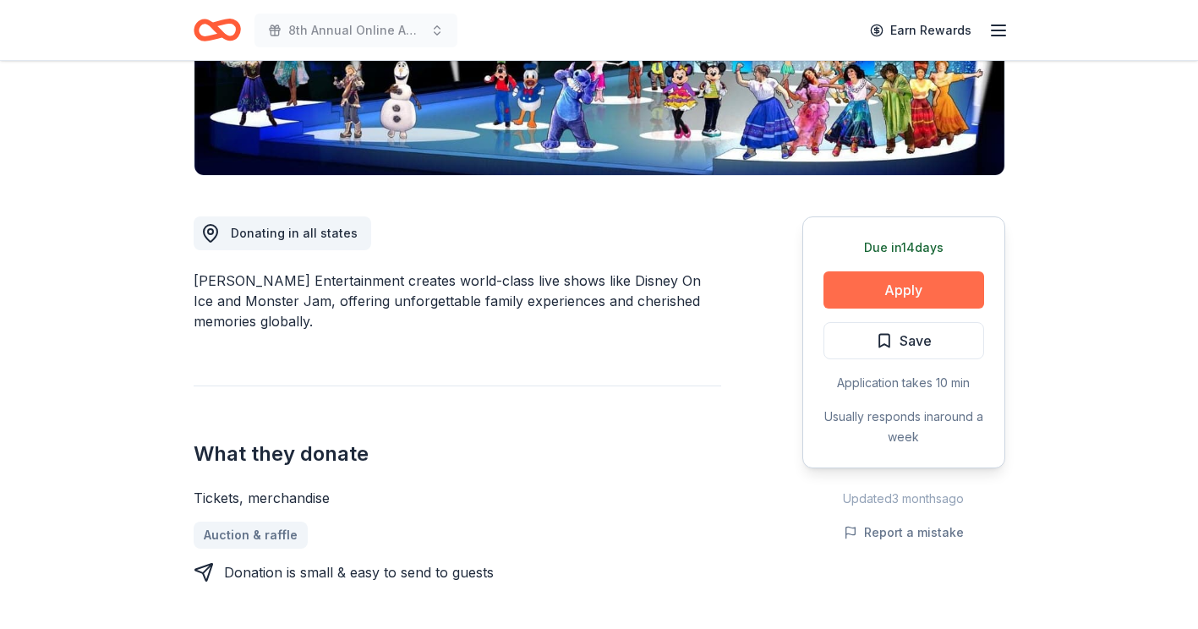
click at [922, 291] on button "Apply" at bounding box center [903, 289] width 161 height 37
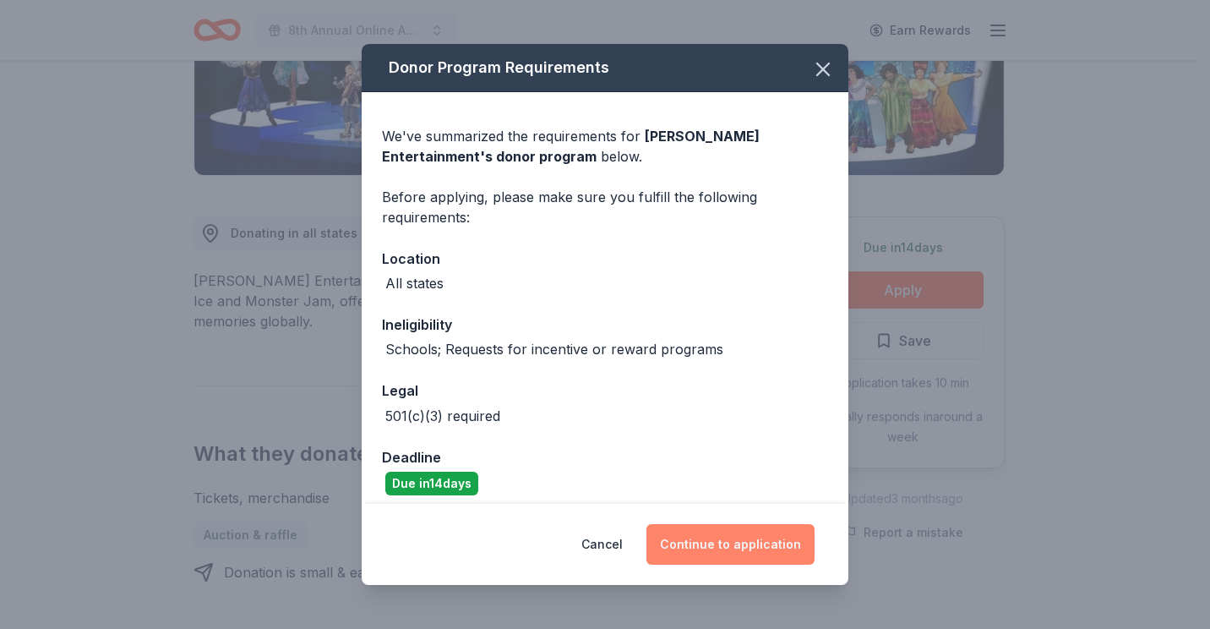
click at [738, 543] on button "Continue to application" at bounding box center [731, 544] width 168 height 41
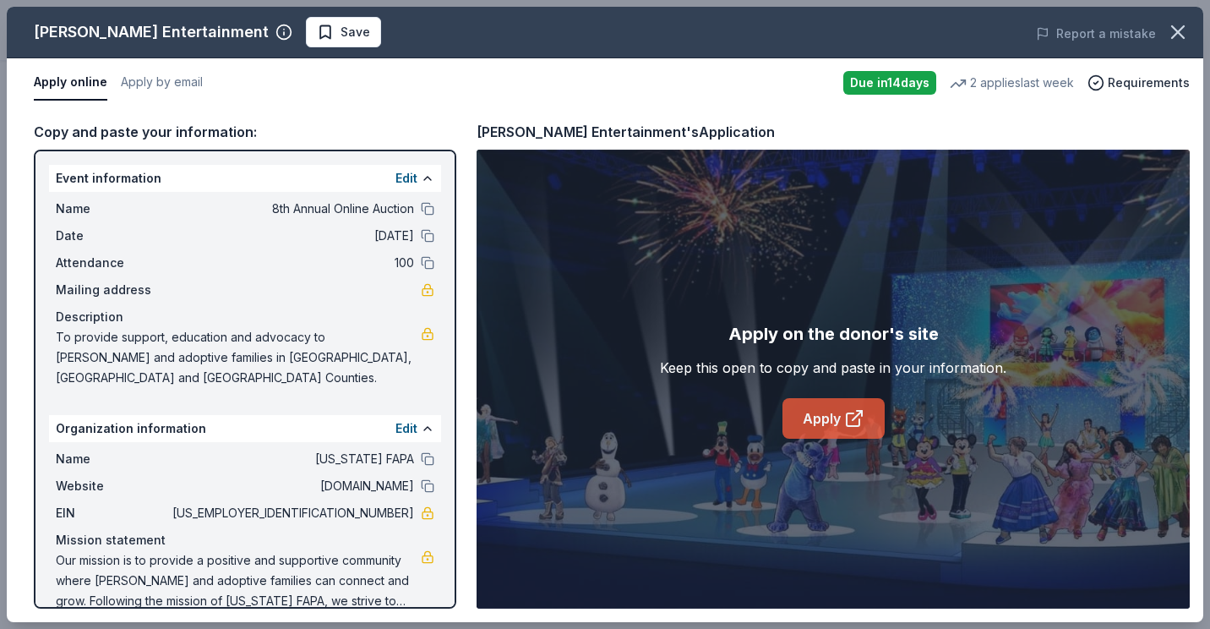
click at [845, 413] on icon at bounding box center [854, 418] width 20 height 20
